Goal: Task Accomplishment & Management: Use online tool/utility

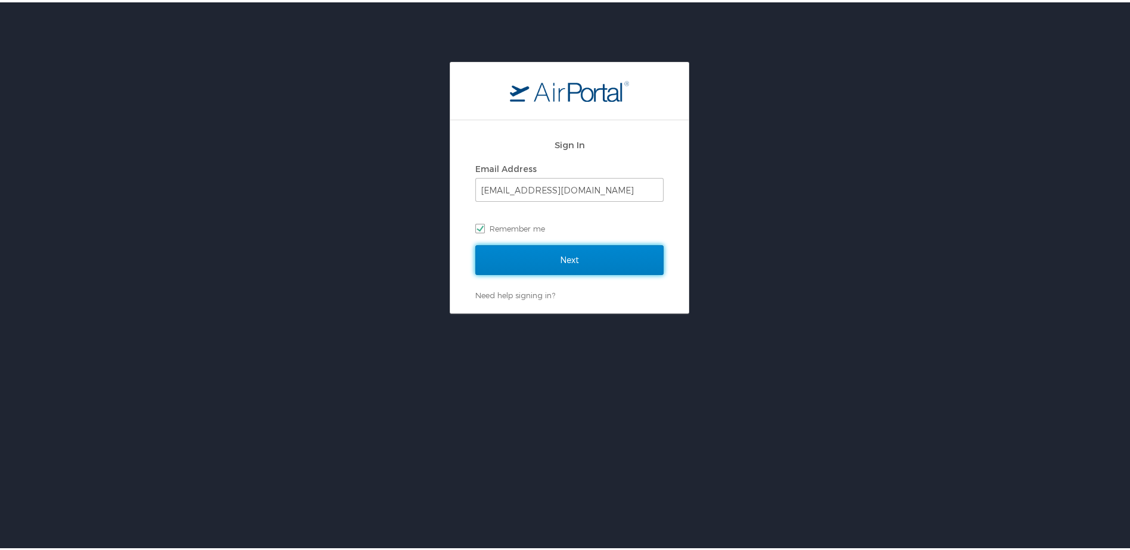
click at [644, 257] on input "Next" at bounding box center [569, 258] width 188 height 30
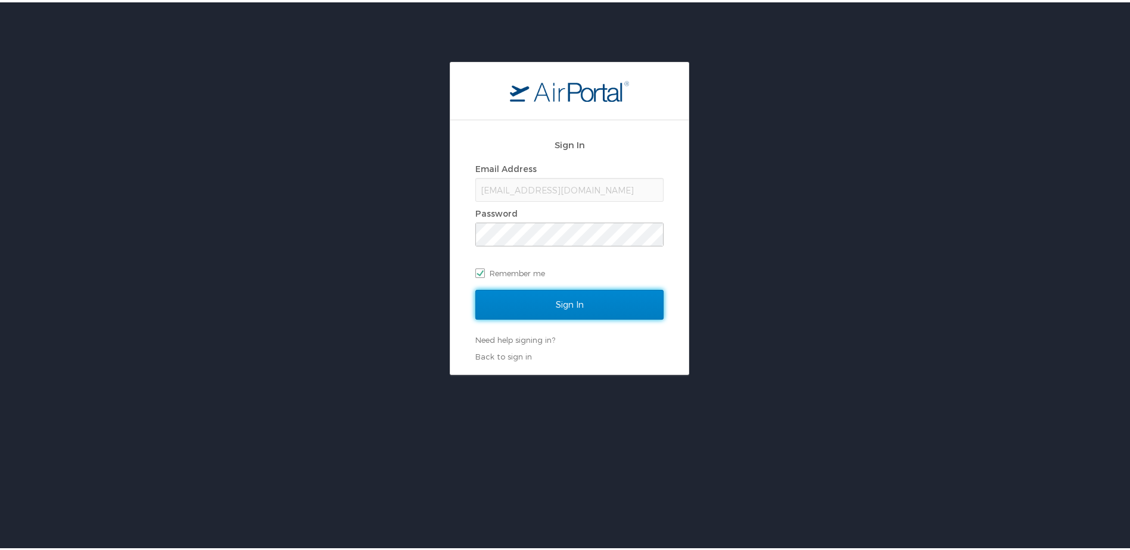
click at [610, 316] on input "Sign In" at bounding box center [569, 303] width 188 height 30
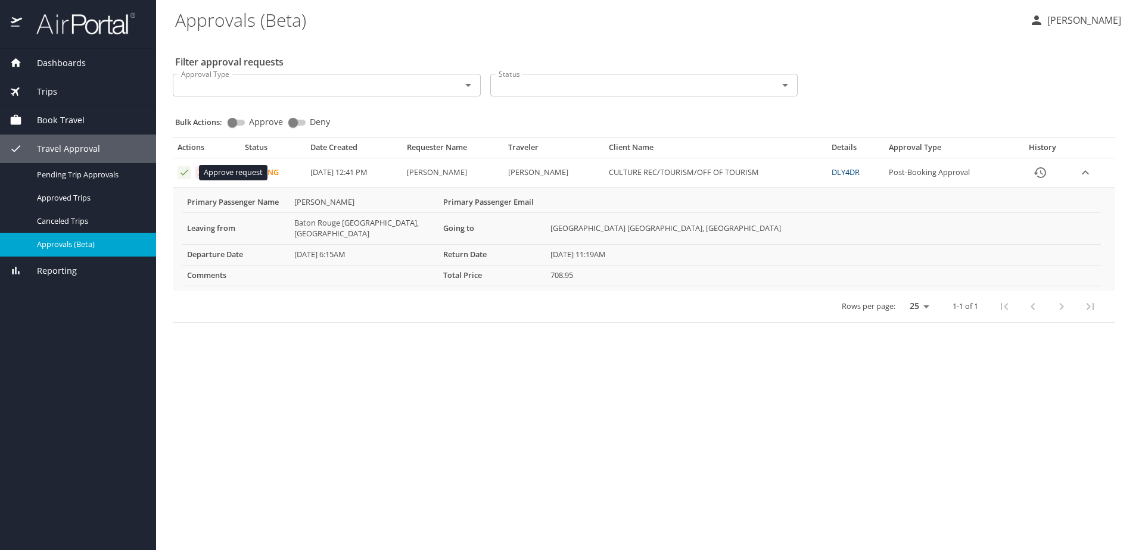
click at [186, 176] on icon "Approval table" at bounding box center [184, 172] width 11 height 11
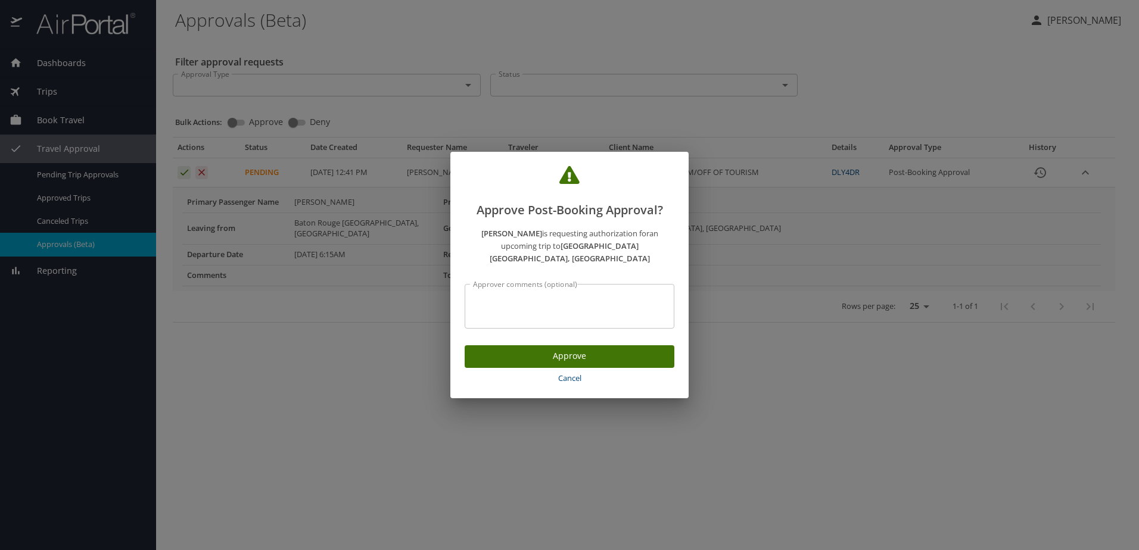
click at [487, 349] on span "Approve" at bounding box center [569, 356] width 191 height 15
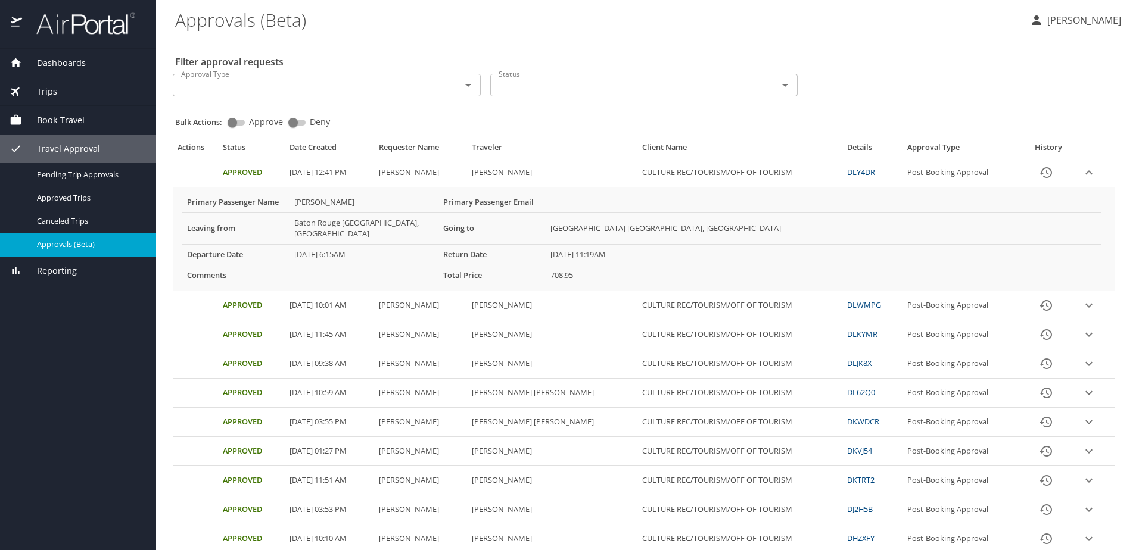
click at [1093, 24] on p "[PERSON_NAME]" at bounding box center [1081, 20] width 77 height 14
click at [1060, 140] on li "Sign out" at bounding box center [1070, 133] width 121 height 21
